Goal: Task Accomplishment & Management: Manage account settings

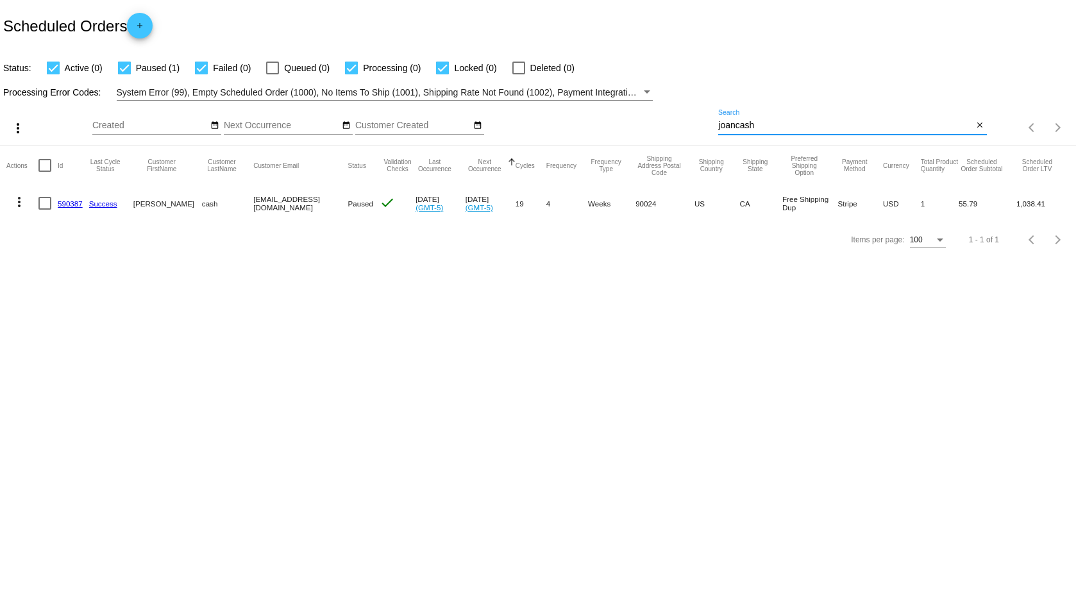
drag, startPoint x: 767, startPoint y: 130, endPoint x: 716, endPoint y: 127, distance: 51.4
click at [716, 127] on div "more_vert Aug Jan Feb Mar [DATE]" at bounding box center [538, 124] width 1076 height 46
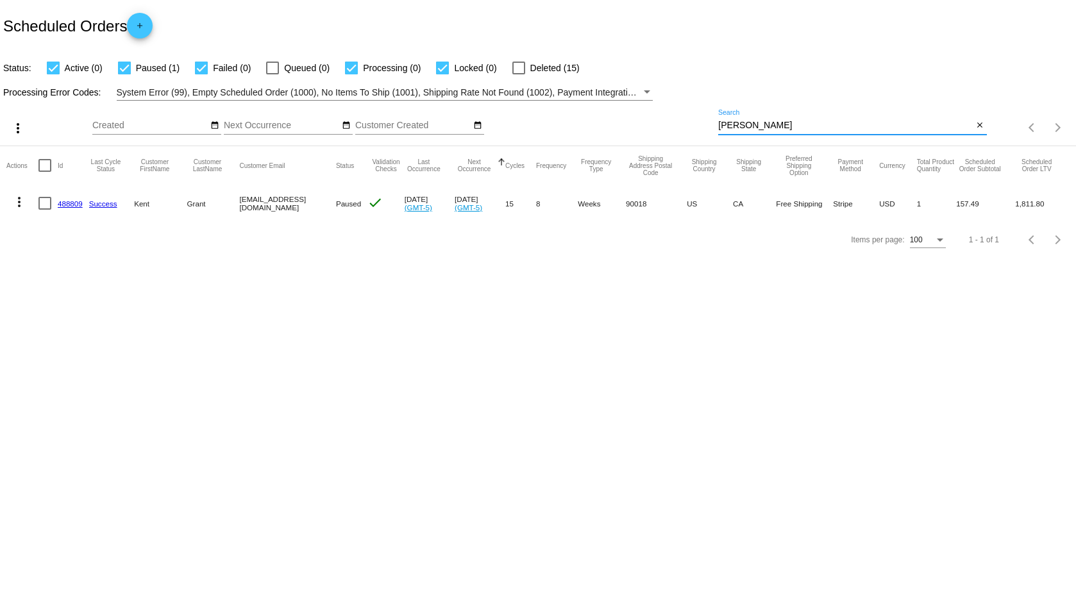
type input "[PERSON_NAME]"
click at [71, 200] on link "488809" at bounding box center [70, 203] width 25 height 8
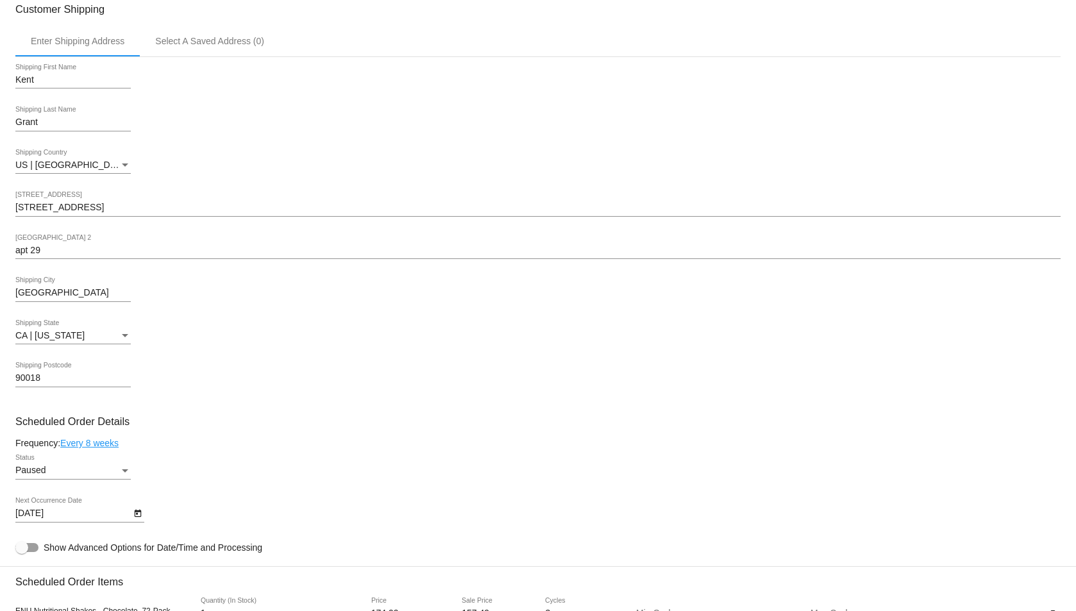
scroll to position [321, 0]
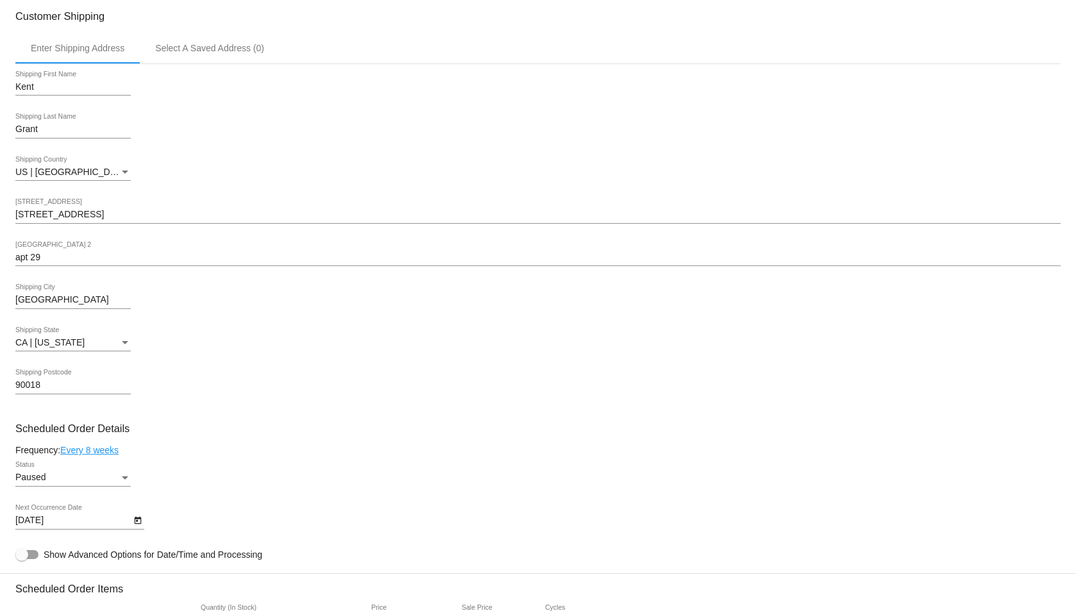
click at [99, 254] on input "apt 29" at bounding box center [537, 258] width 1045 height 10
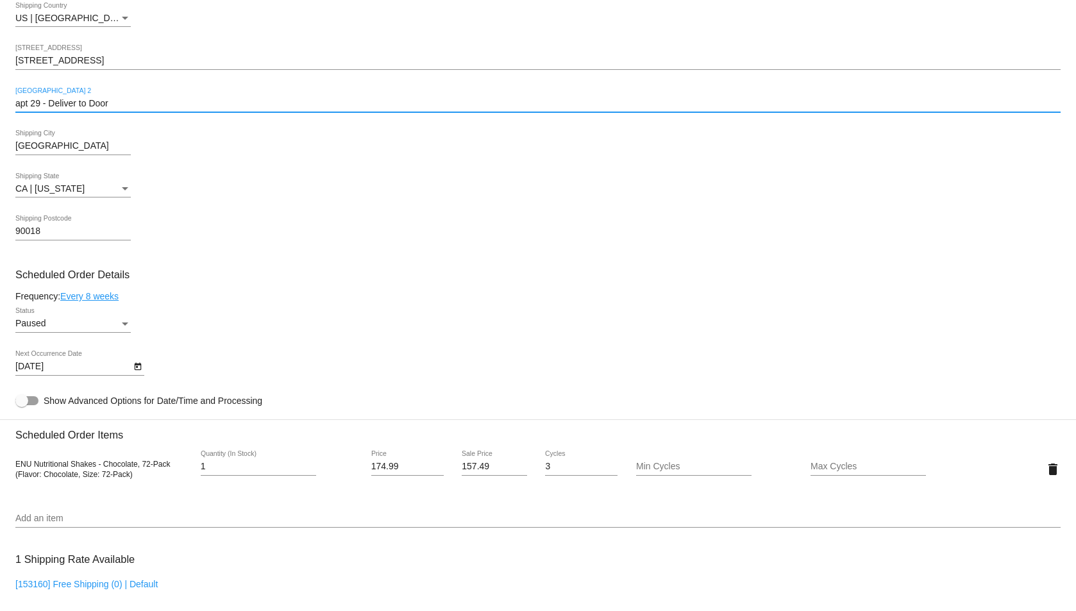
scroll to position [302, 0]
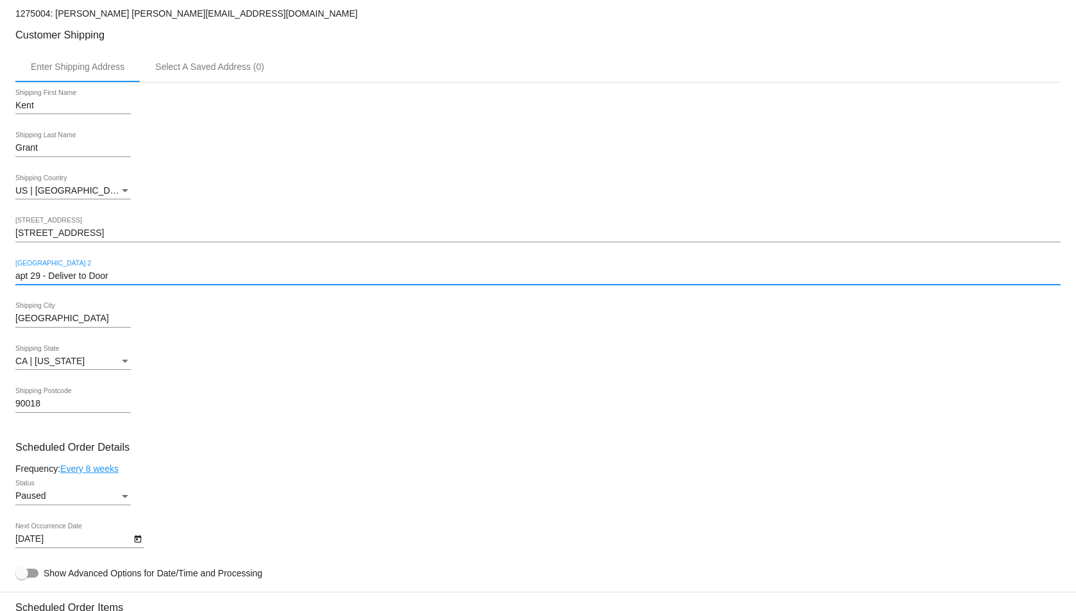
type input "apt 29 - Deliver to Door"
click at [126, 493] on mat-card "Customer 1275004: Kent Grant kentdavidgrant@gmail.com Customer Shipping Enter S…" at bounding box center [538, 611] width 1076 height 1282
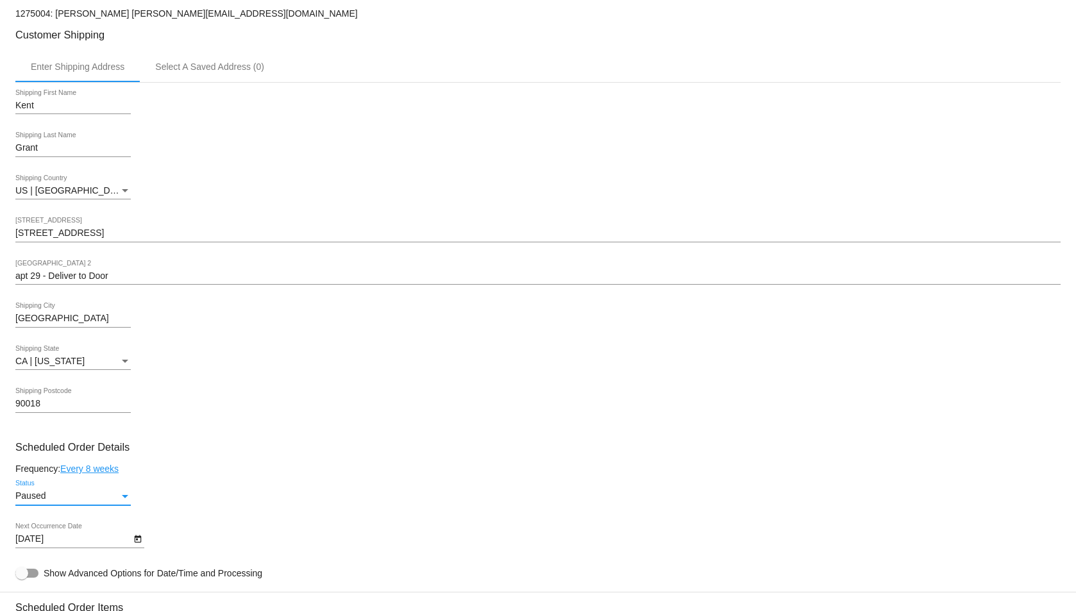
click at [126, 493] on div "Status" at bounding box center [125, 496] width 12 height 10
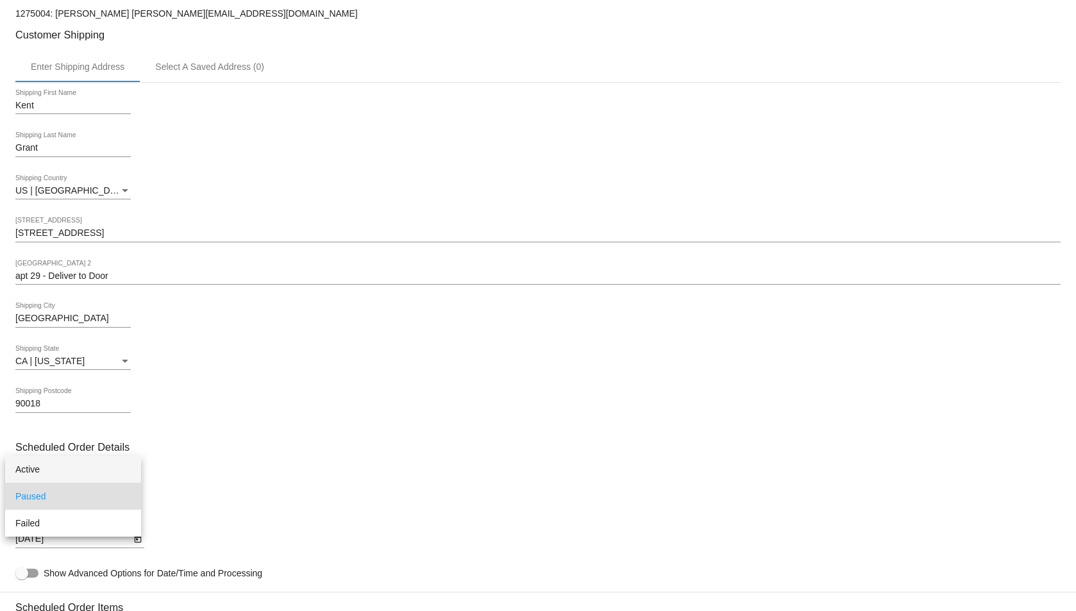
click at [72, 469] on span "Active" at bounding box center [72, 469] width 115 height 27
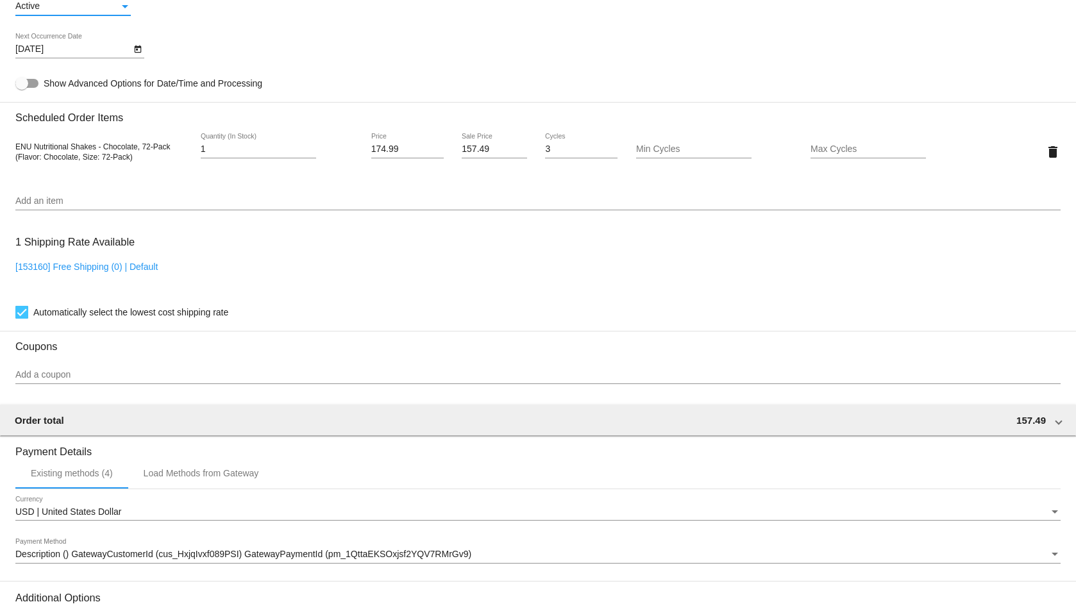
scroll to position [943, 0]
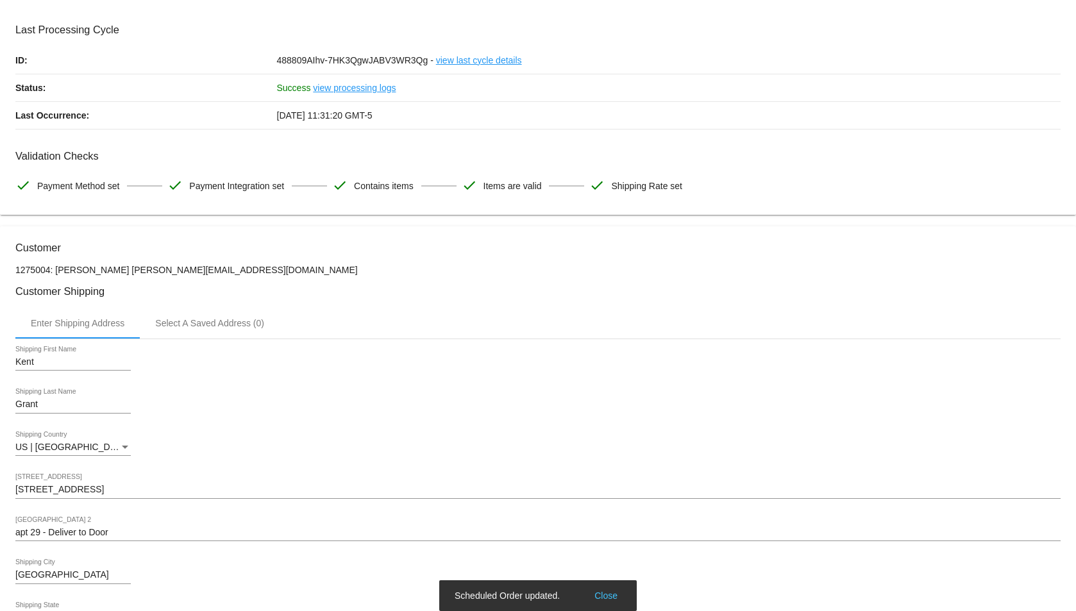
scroll to position [0, 0]
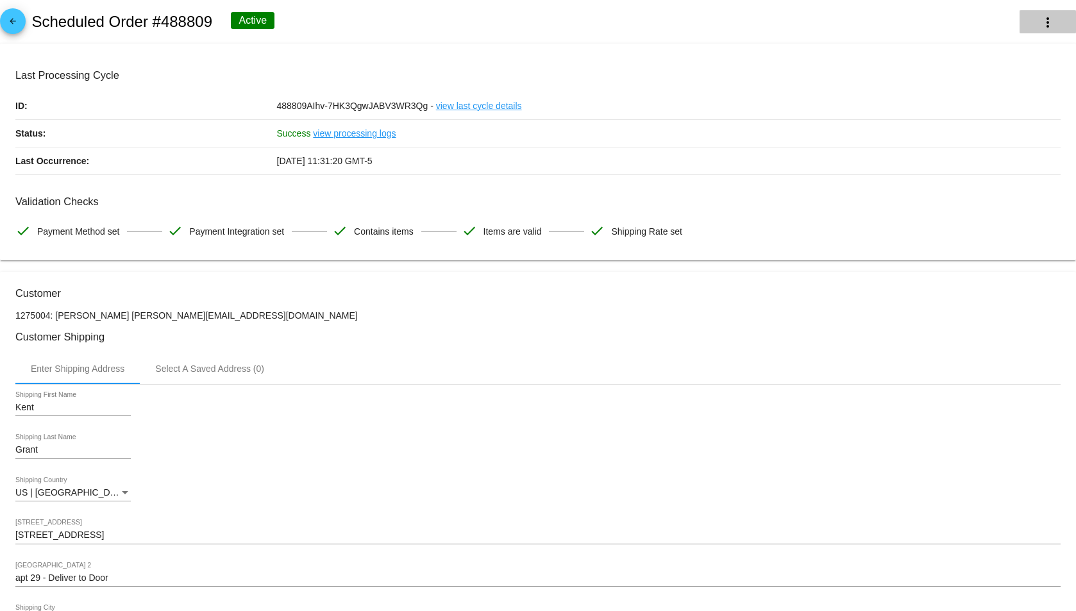
click at [1044, 13] on button "more_vert" at bounding box center [1047, 21] width 56 height 23
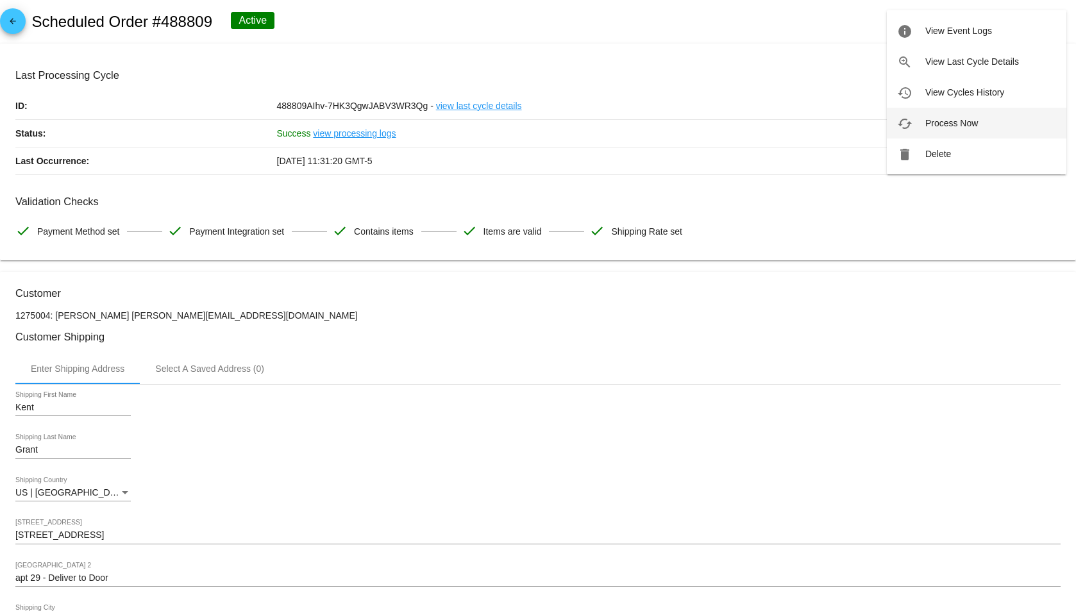
click at [935, 123] on span "Process Now" at bounding box center [951, 123] width 53 height 10
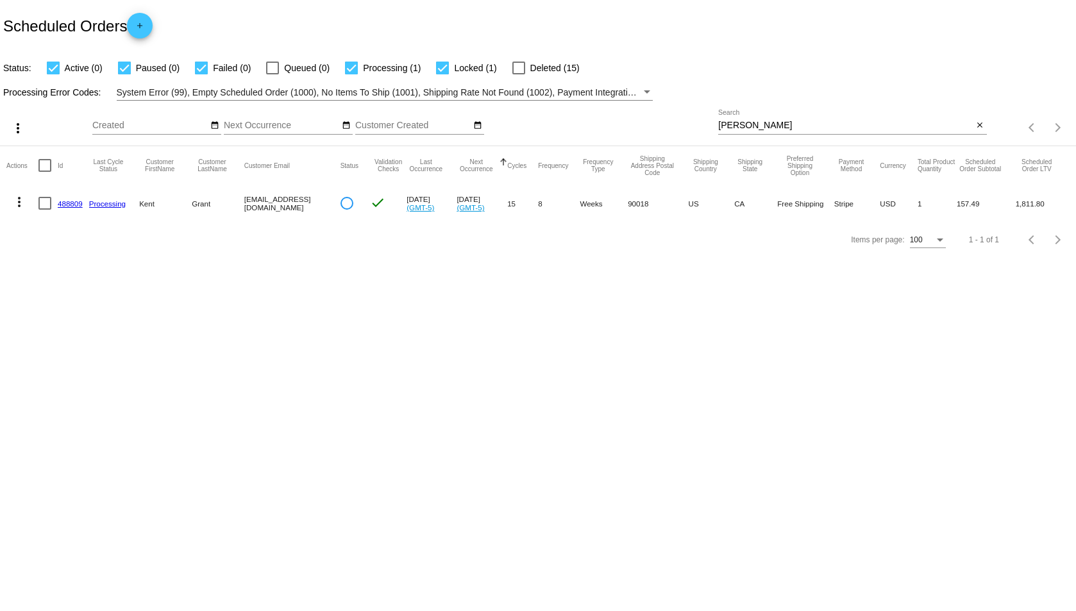
click at [63, 201] on link "488809" at bounding box center [70, 203] width 25 height 8
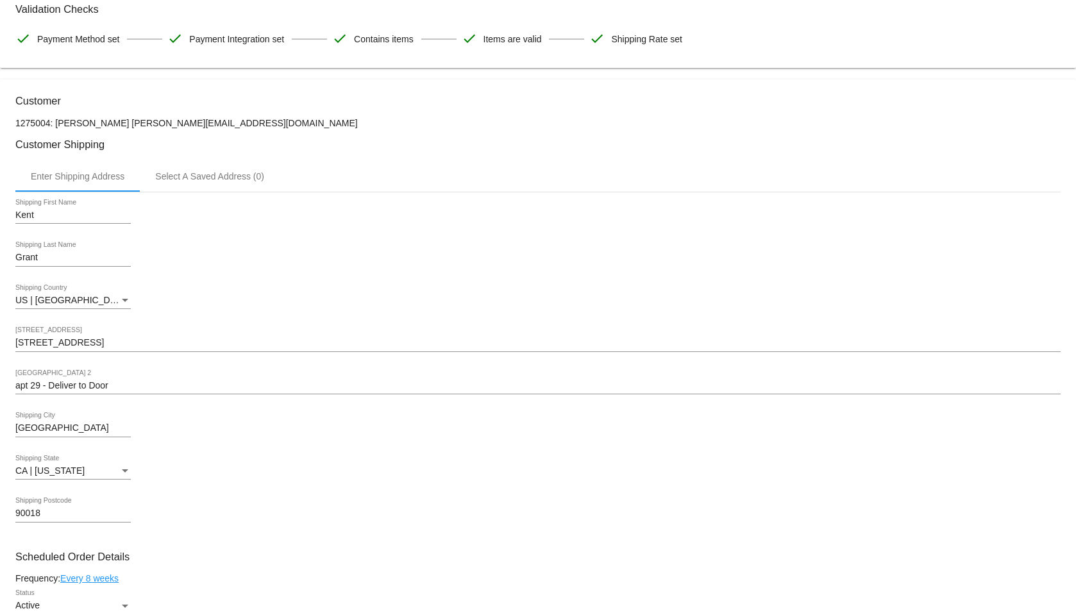
scroll to position [449, 0]
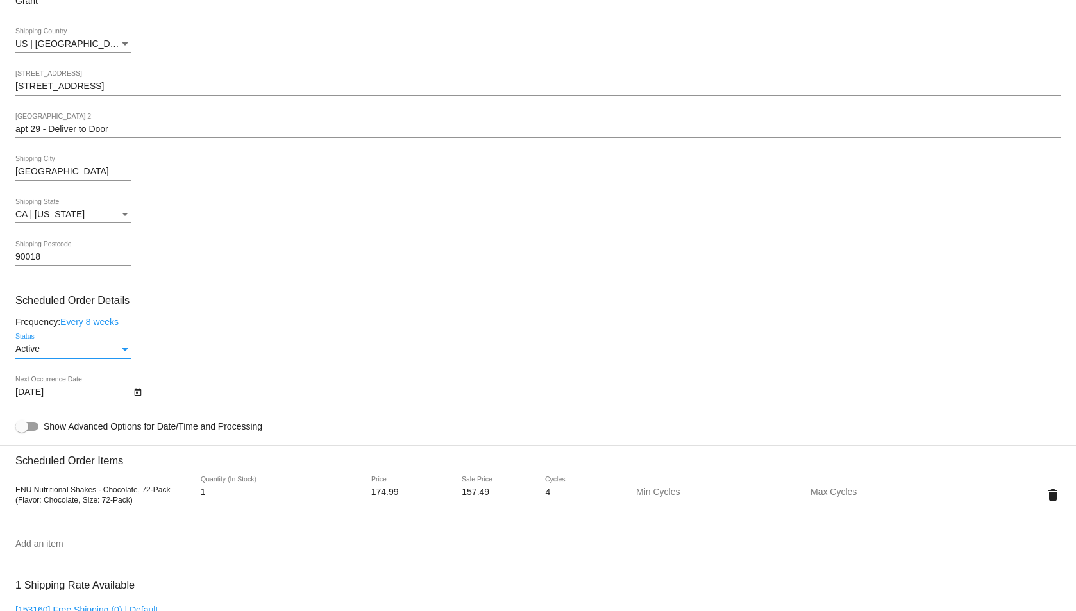
click at [121, 348] on div "Status" at bounding box center [125, 349] width 12 height 10
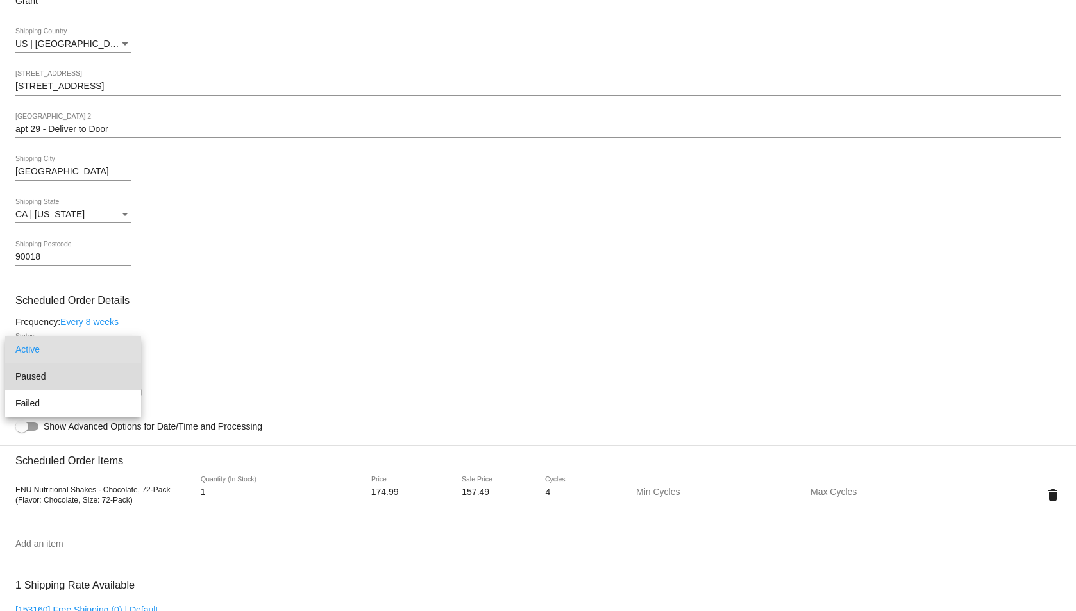
click at [84, 368] on span "Paused" at bounding box center [72, 376] width 115 height 27
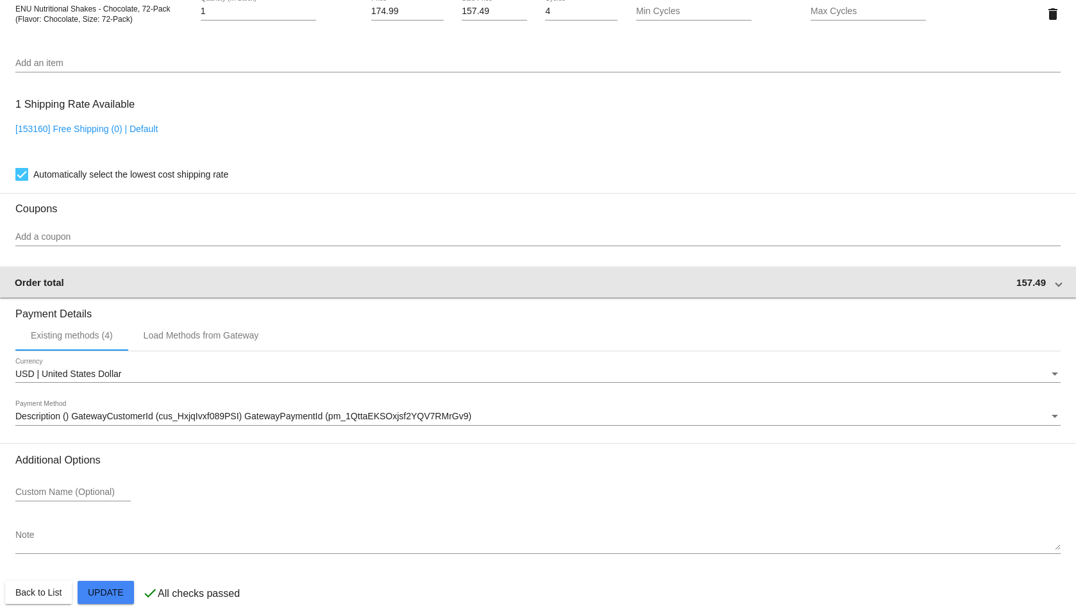
scroll to position [943, 0]
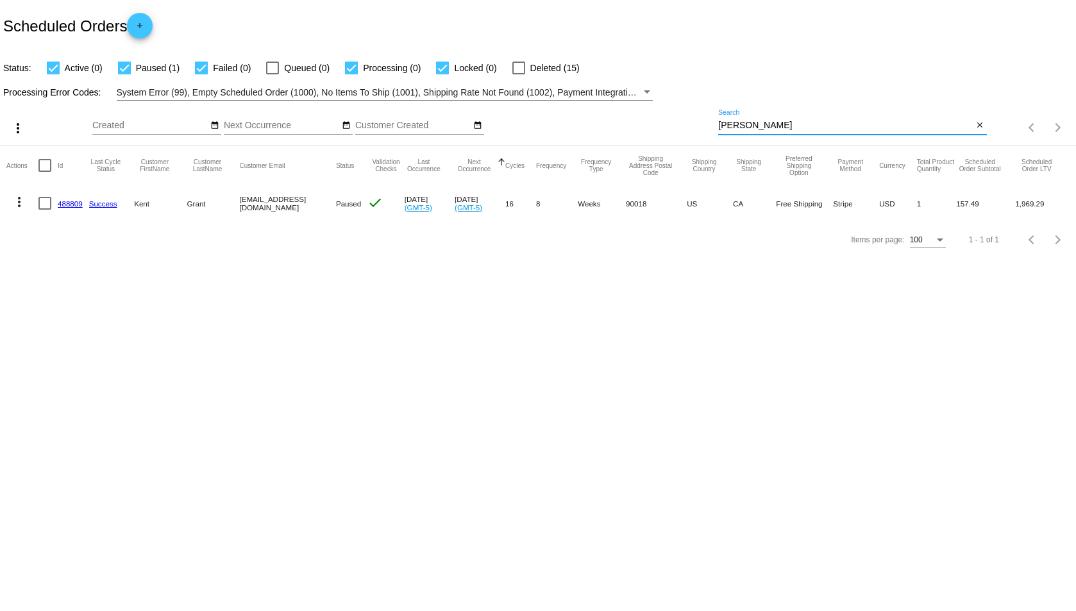
drag, startPoint x: 753, startPoint y: 122, endPoint x: 636, endPoint y: 122, distance: 116.7
click at [636, 122] on div "more_vert Aug Jan Feb Mar [DATE]" at bounding box center [538, 124] width 1076 height 46
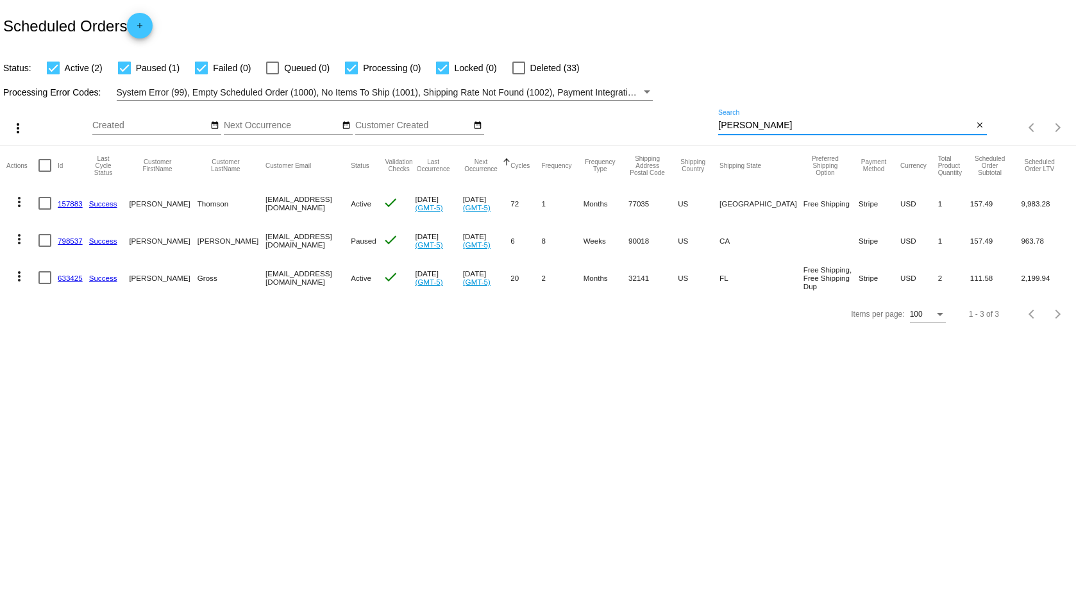
type input "[PERSON_NAME]"
click at [69, 241] on link "798537" at bounding box center [70, 241] width 25 height 8
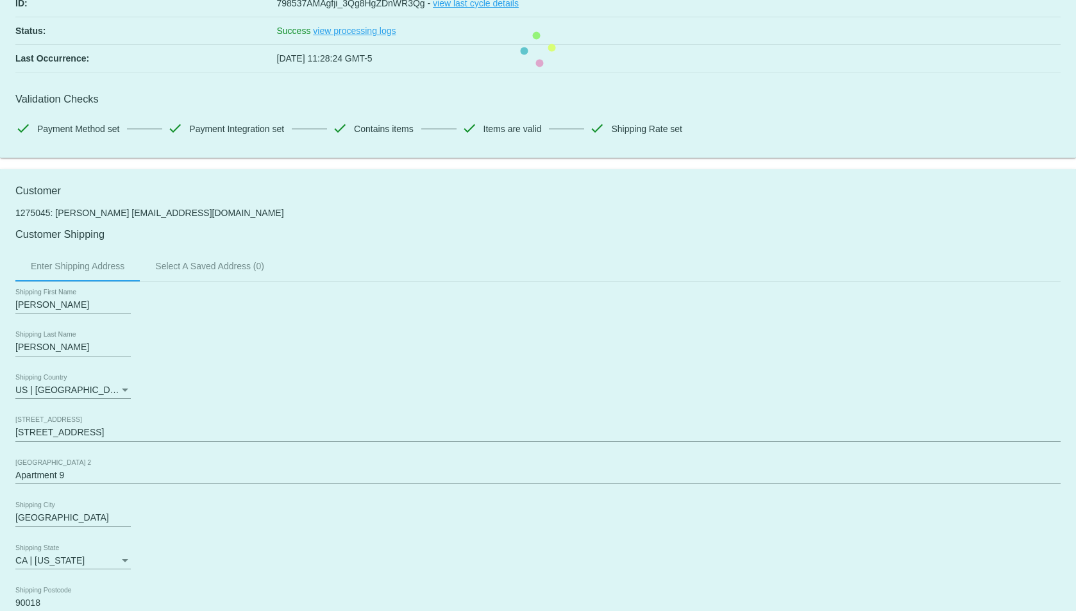
scroll to position [385, 0]
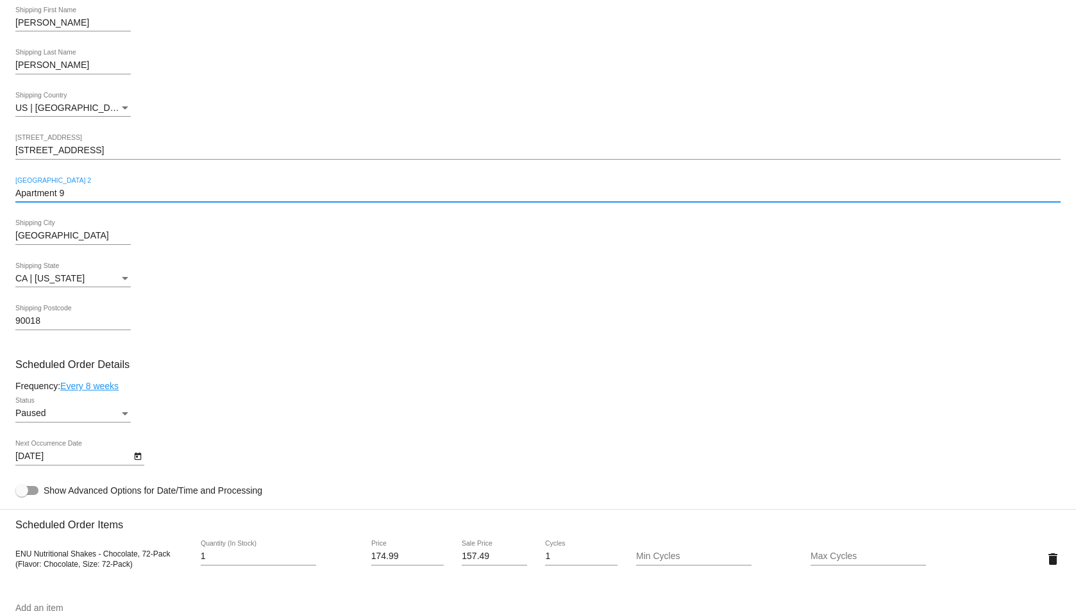
drag, startPoint x: 102, startPoint y: 193, endPoint x: 14, endPoint y: 195, distance: 87.9
click at [14, 195] on mat-card "Customer 1275045: Robert Williams robleejr76@gmail.com Customer Shipping Enter …" at bounding box center [538, 528] width 1076 height 1282
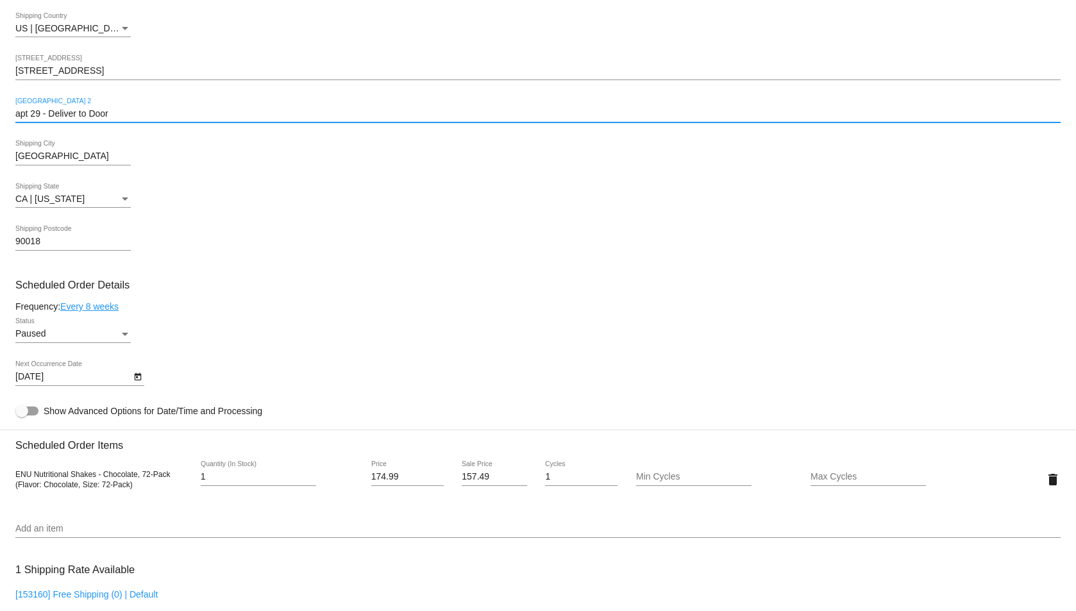
scroll to position [513, 0]
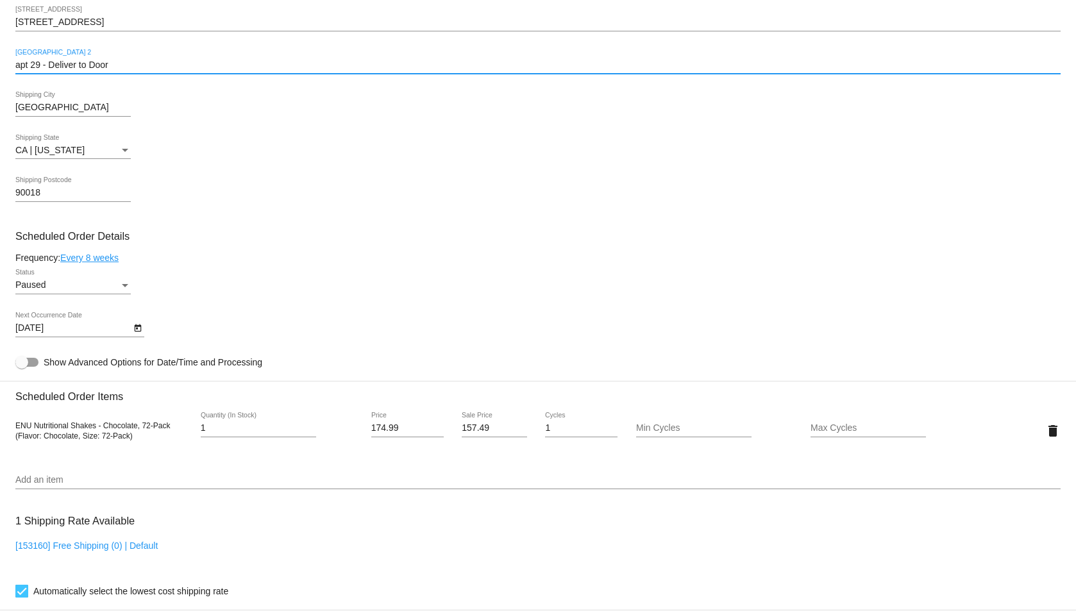
click at [125, 282] on mat-card "Customer 1275045: Robert Williams robleejr76@gmail.com Customer Shipping Enter …" at bounding box center [538, 400] width 1076 height 1282
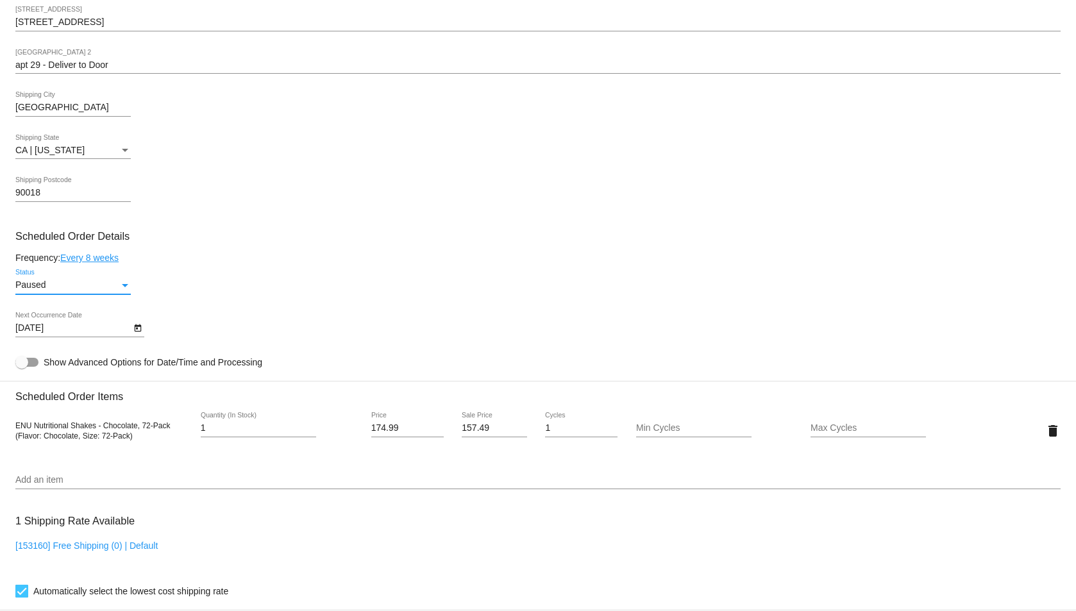
click at [125, 282] on div "Status" at bounding box center [125, 285] width 12 height 10
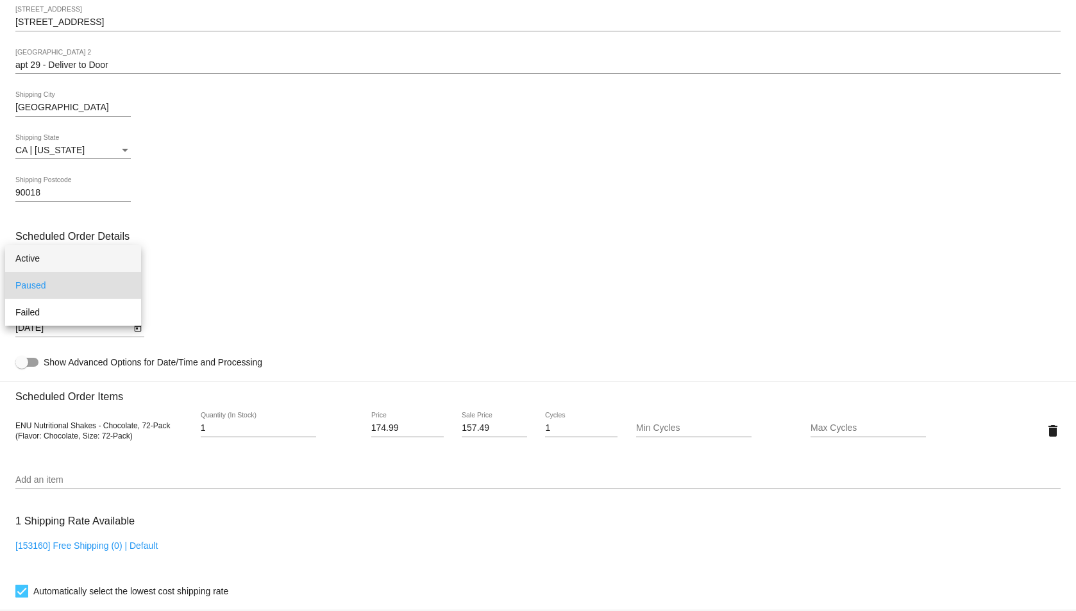
click at [65, 257] on span "Active" at bounding box center [72, 258] width 115 height 27
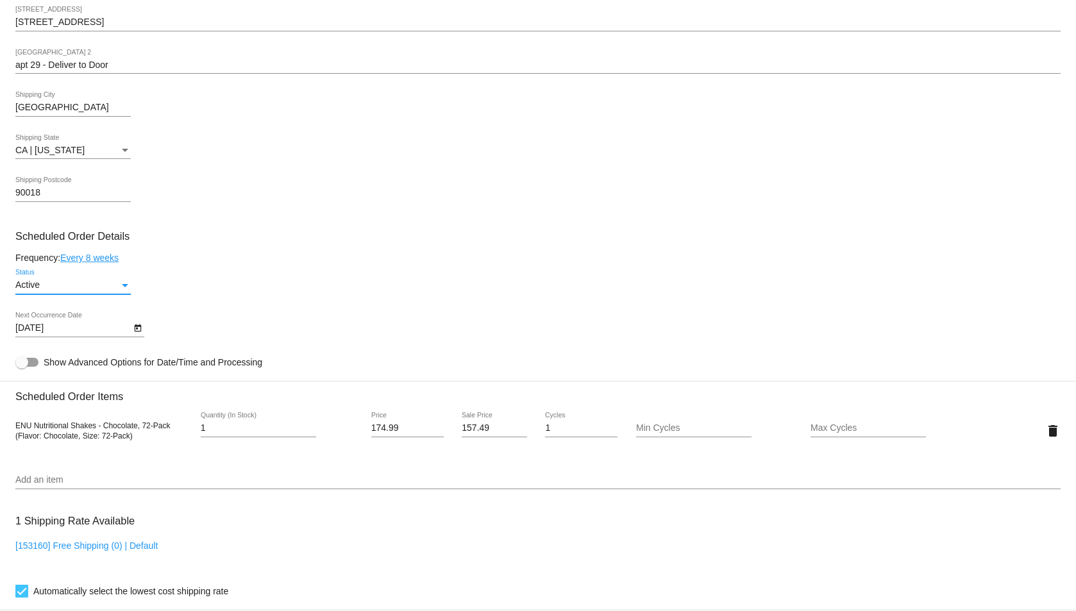
click at [157, 64] on input "apt 29 - Deliver to Door" at bounding box center [537, 65] width 1045 height 10
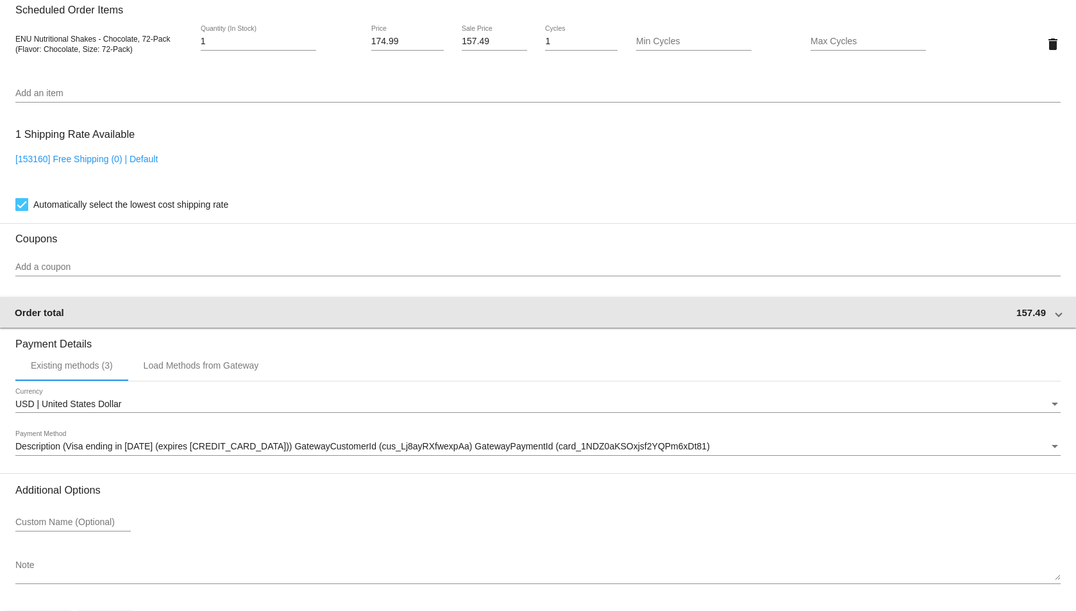
scroll to position [943, 0]
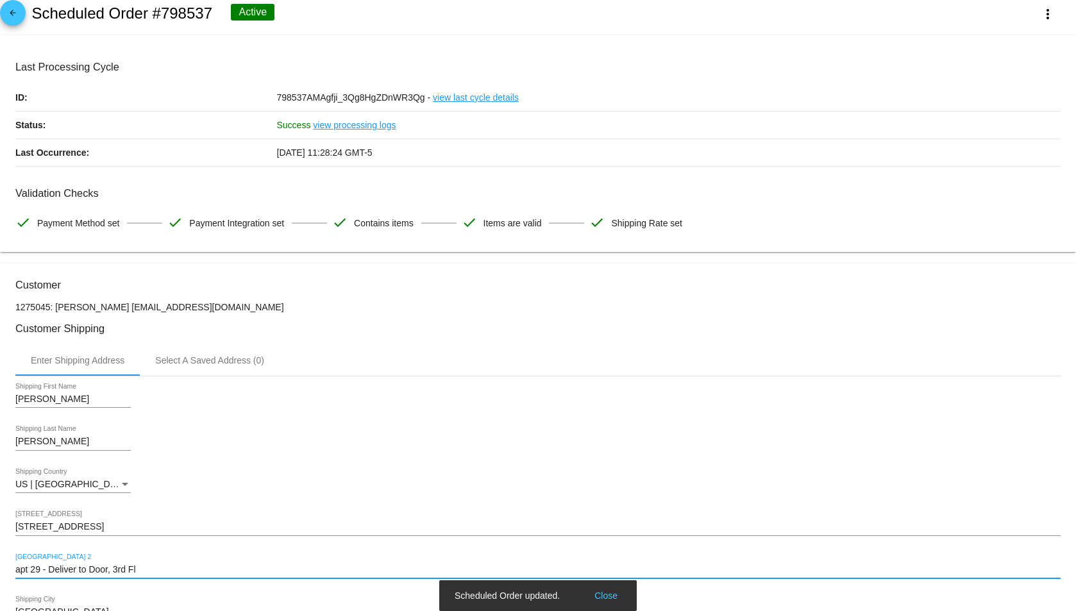
scroll to position [0, 0]
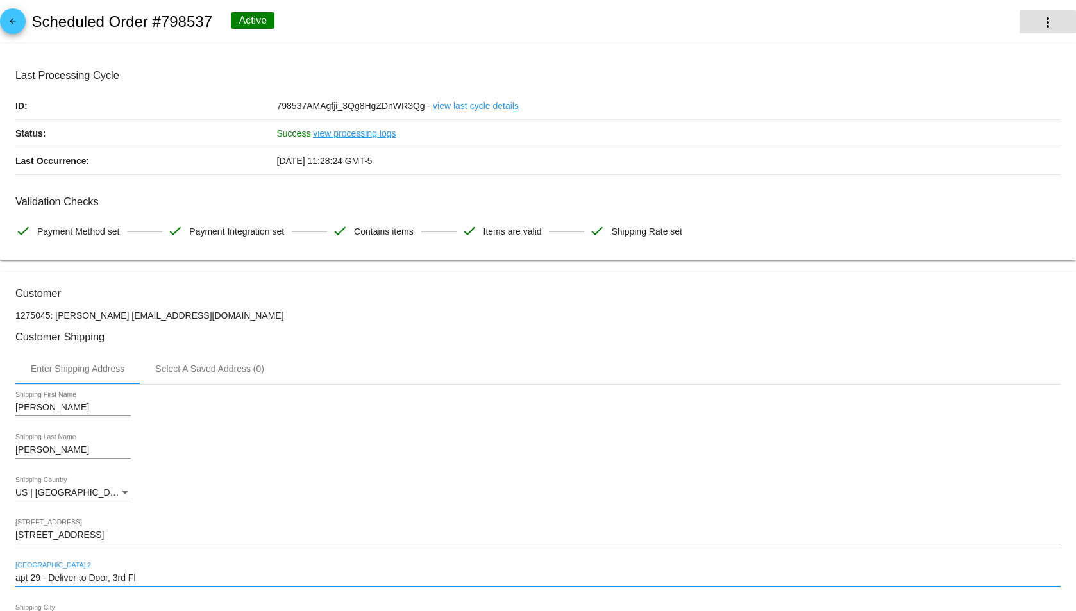
type input "apt 29 - Deliver to Door, 3rd Fl"
click at [1049, 22] on button "more_vert" at bounding box center [1047, 21] width 56 height 23
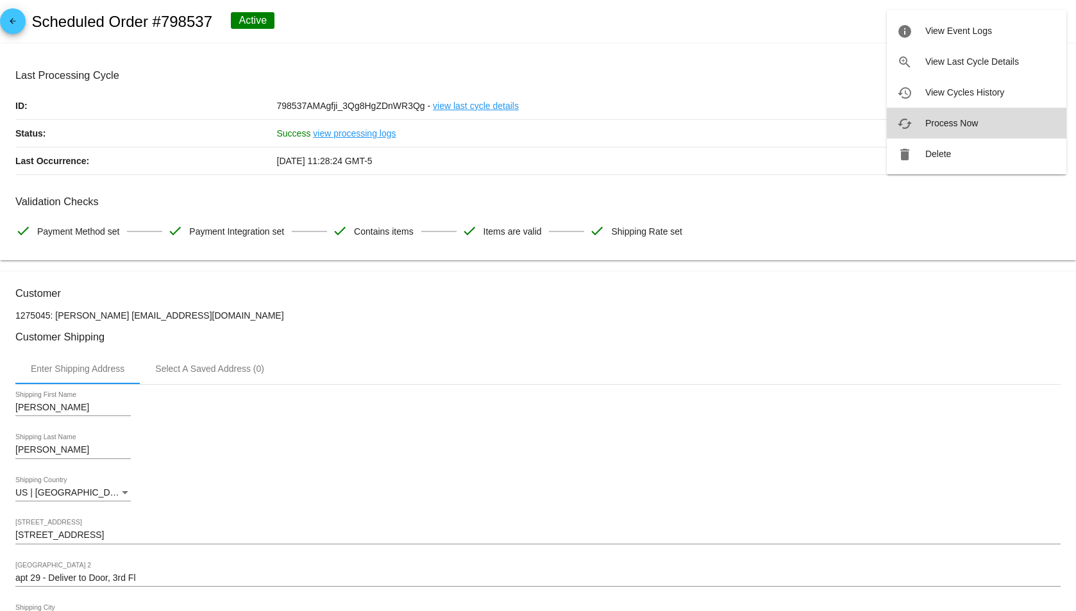
click at [958, 117] on button "cached Process Now" at bounding box center [977, 123] width 180 height 31
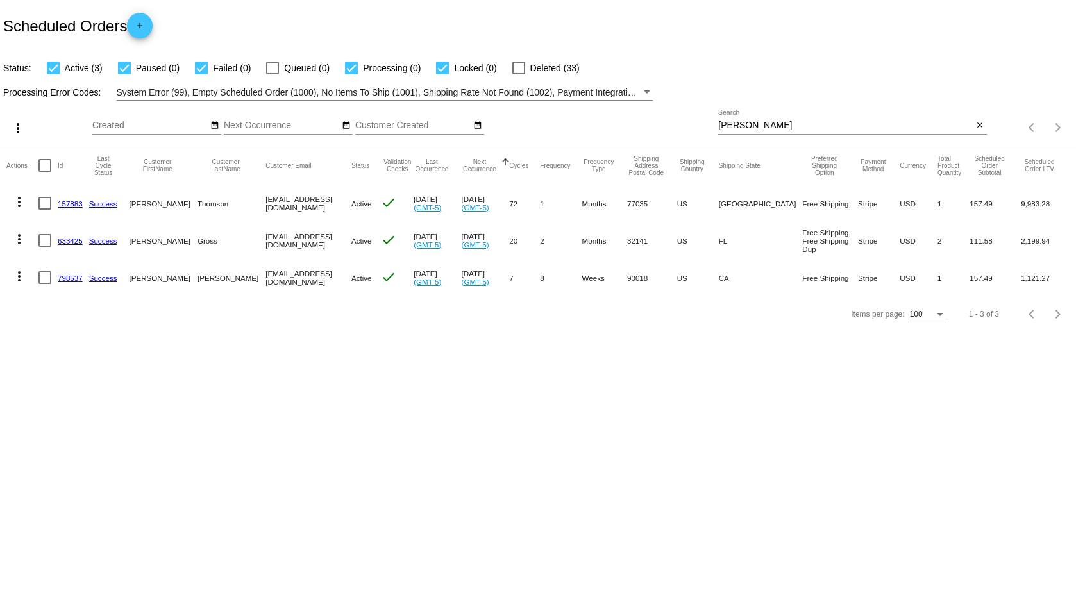
click at [63, 274] on link "798537" at bounding box center [70, 278] width 25 height 8
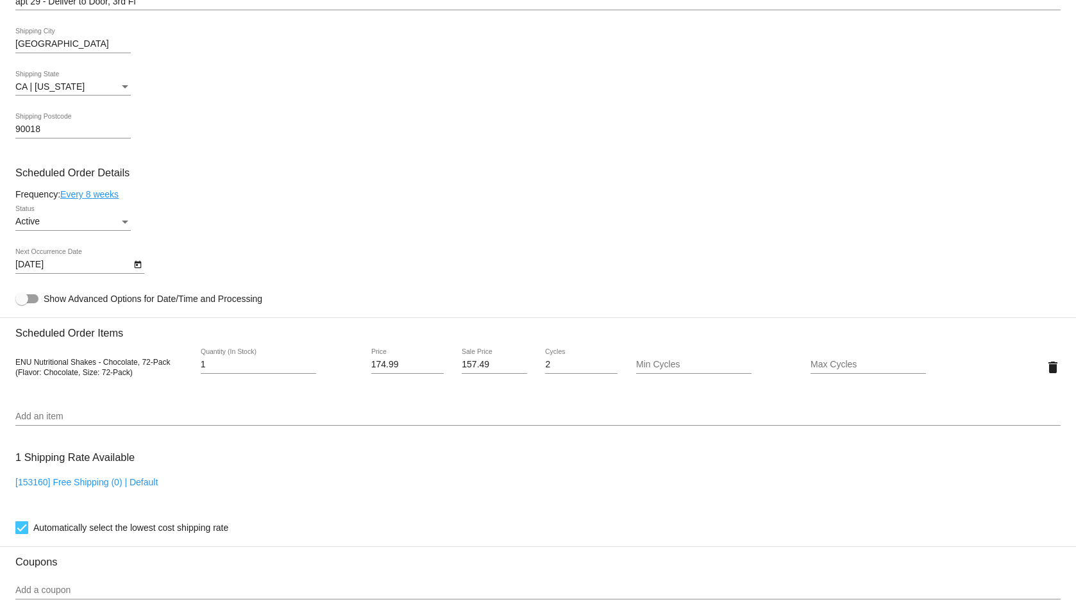
scroll to position [577, 0]
click at [120, 219] on div "Status" at bounding box center [125, 221] width 12 height 10
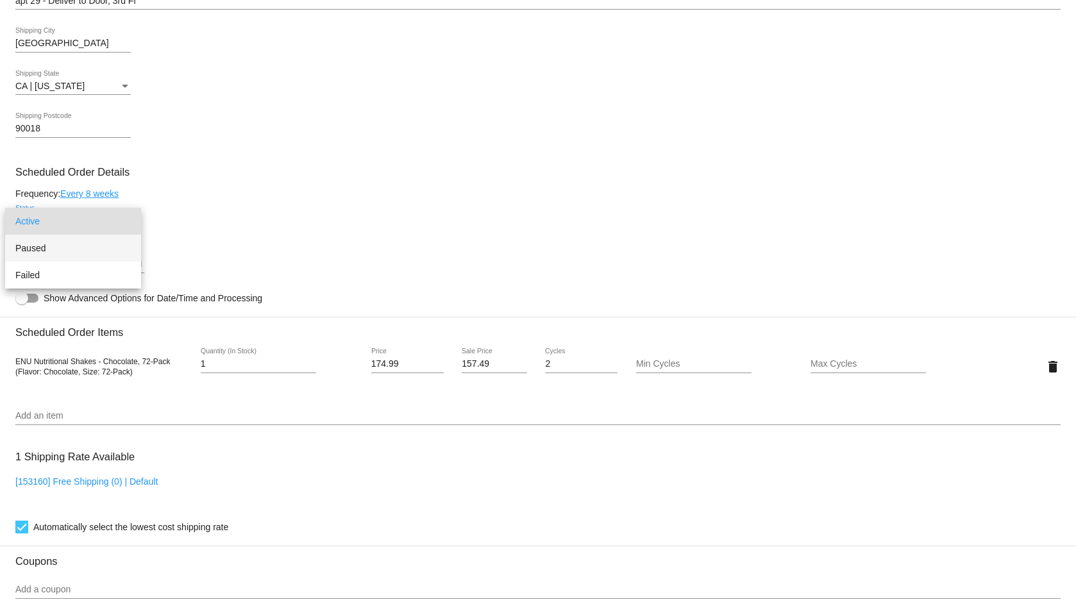
click at [77, 247] on span "Paused" at bounding box center [72, 248] width 115 height 27
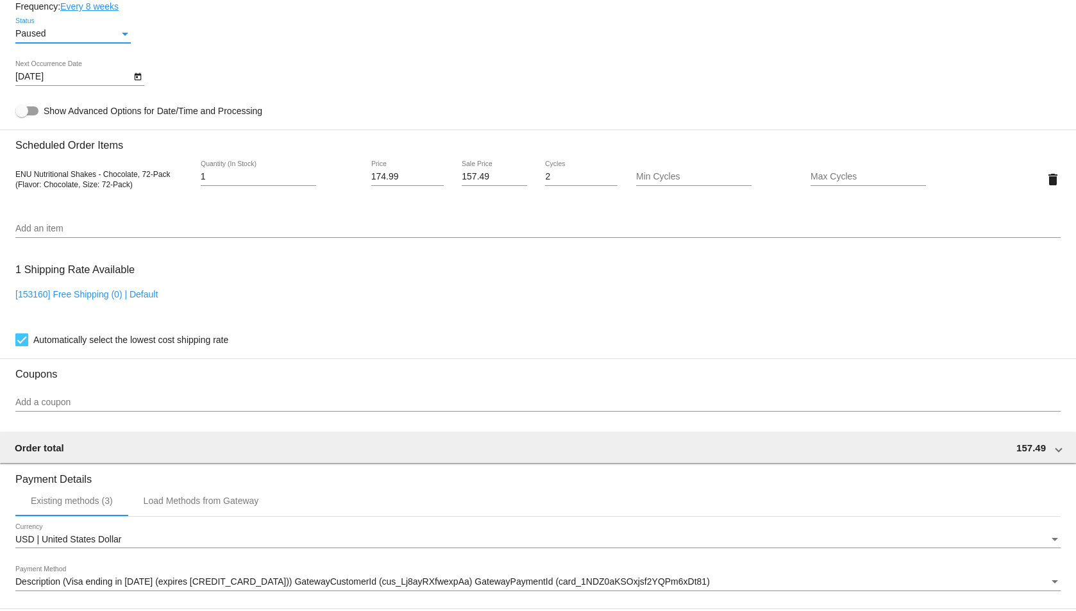
scroll to position [943, 0]
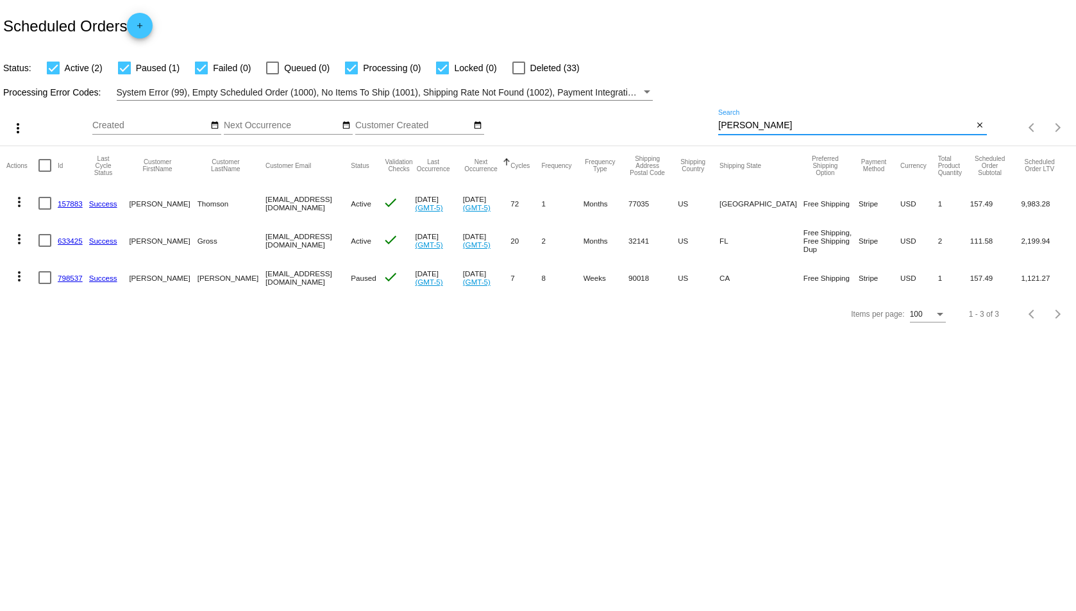
drag, startPoint x: 757, startPoint y: 124, endPoint x: 683, endPoint y: 115, distance: 73.7
click at [683, 115] on div "more_vert Aug Jan Feb Mar [DATE]" at bounding box center [538, 124] width 1076 height 46
paste input "[EMAIL_ADDRESS][DOMAIN_NAME]"
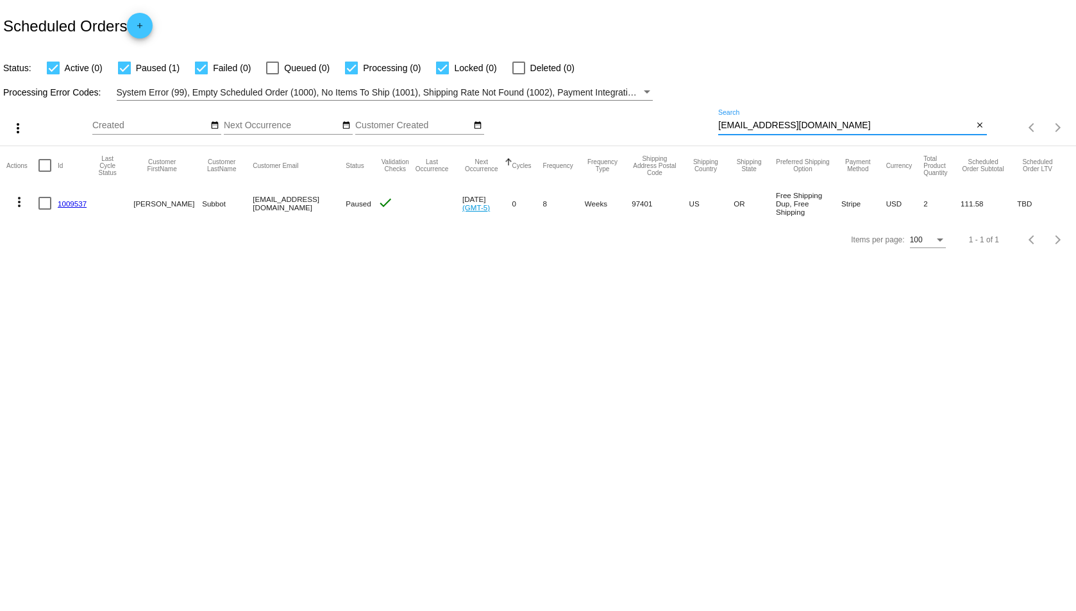
type input "[EMAIL_ADDRESS][DOMAIN_NAME]"
click at [81, 202] on link "1009537" at bounding box center [72, 203] width 29 height 8
